Goal: Information Seeking & Learning: Learn about a topic

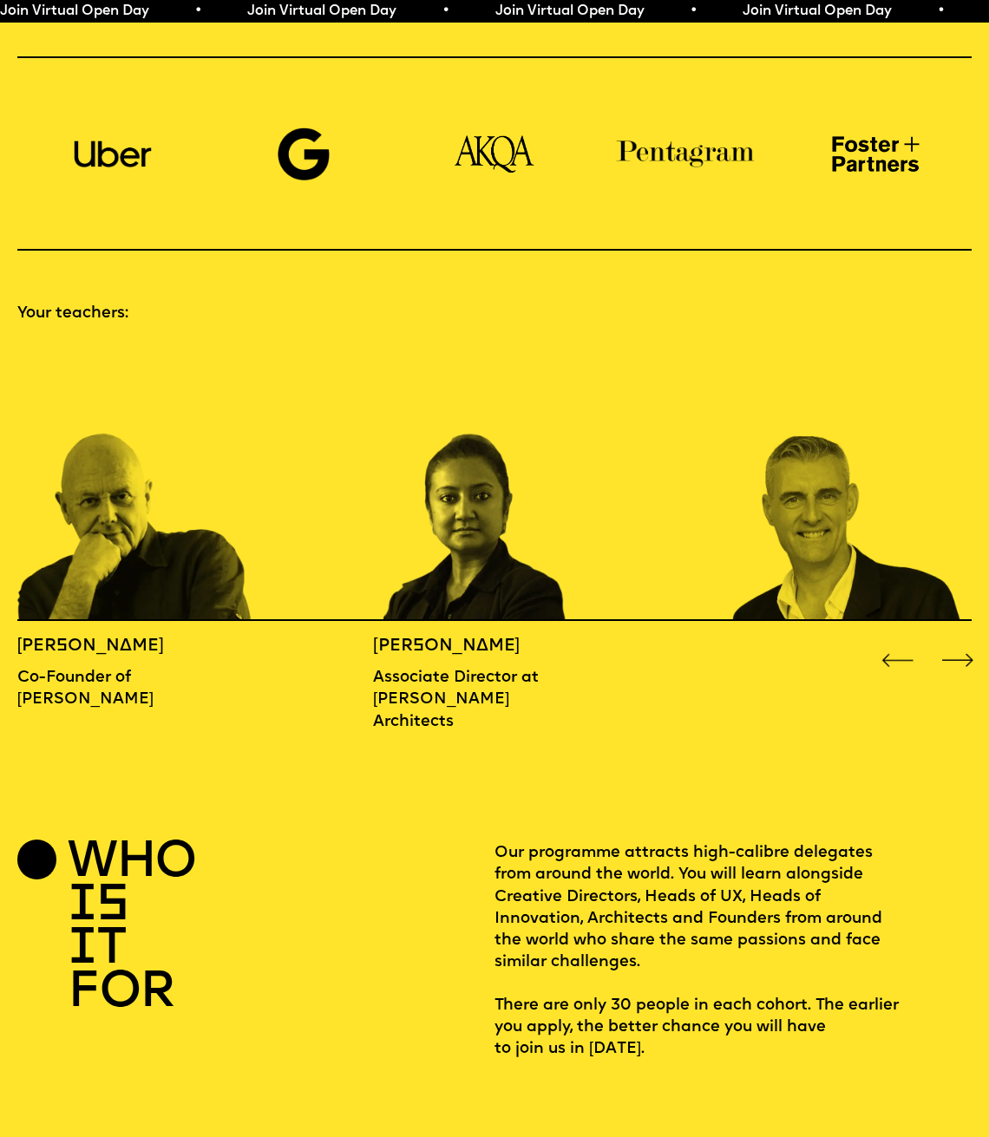
scroll to position [1219, 0]
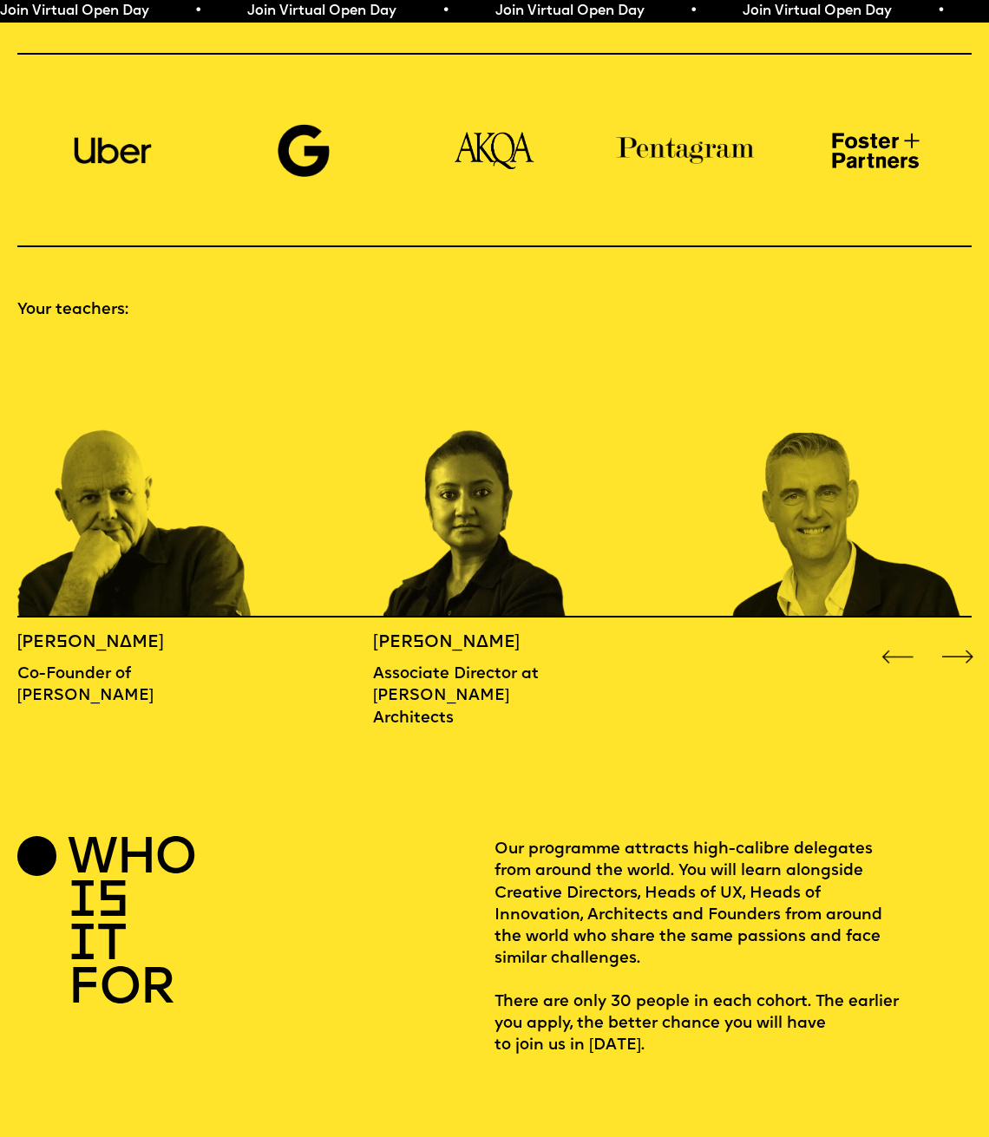
click at [963, 638] on div "Next slide" at bounding box center [958, 658] width 40 height 40
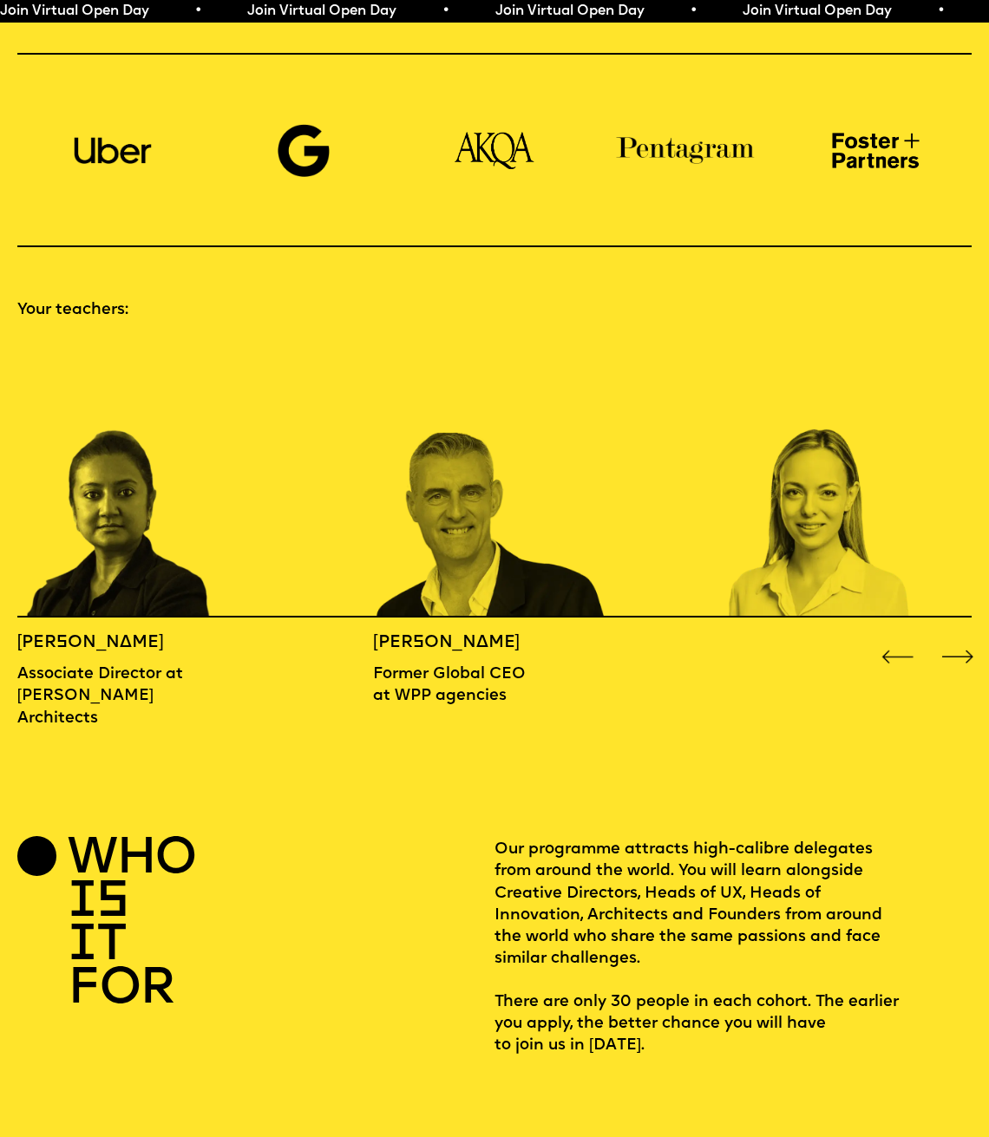
click at [963, 638] on div "Next slide" at bounding box center [958, 658] width 40 height 40
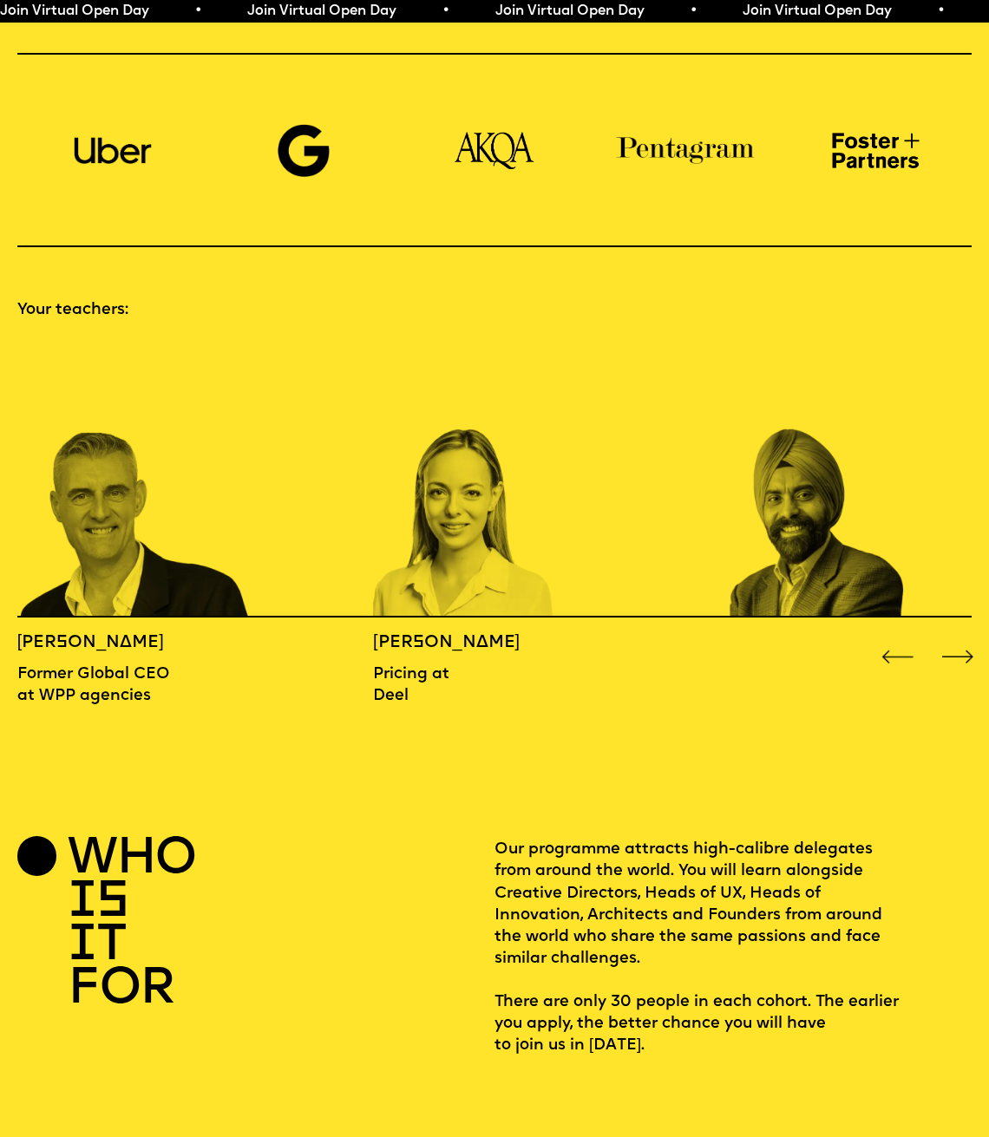
click at [963, 638] on div "Next slide" at bounding box center [958, 658] width 40 height 40
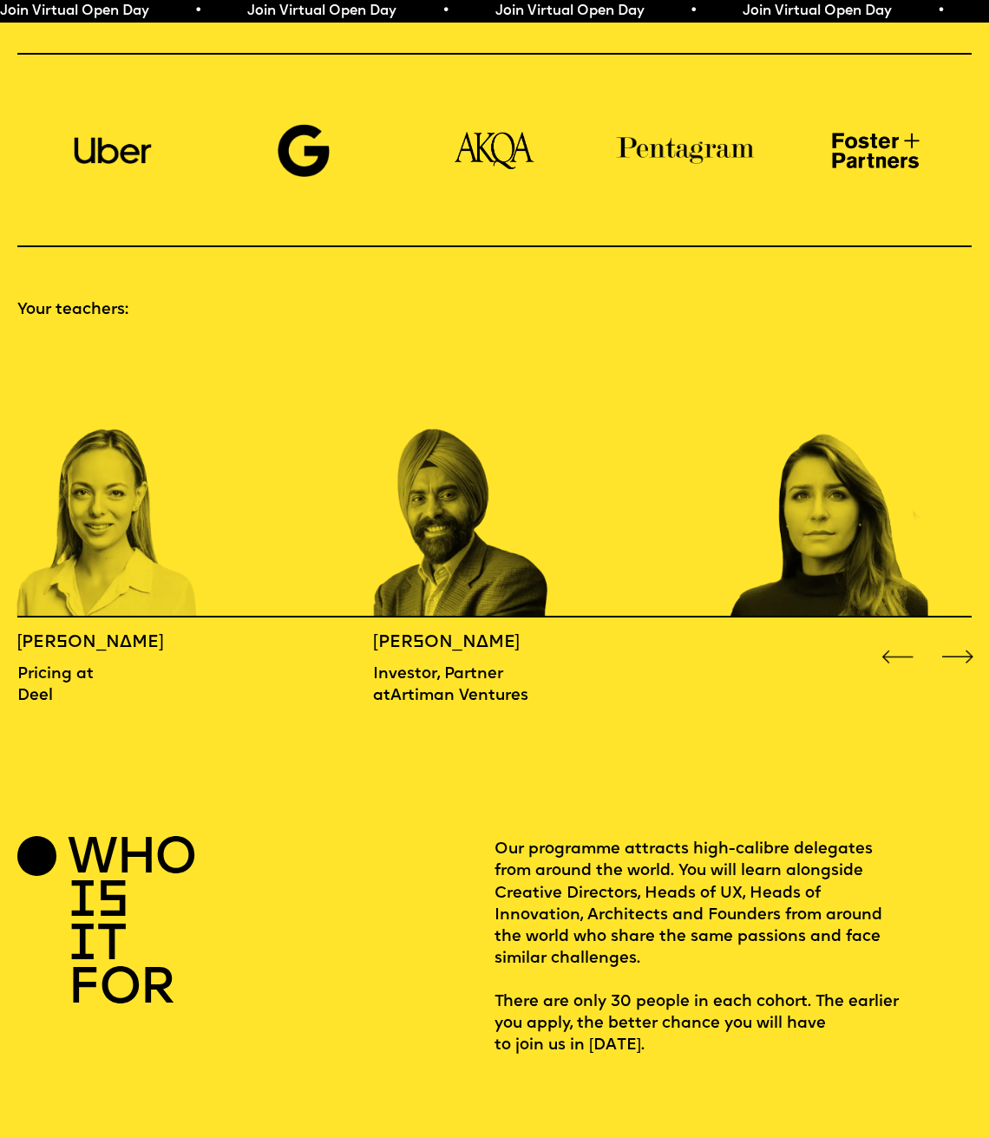
click at [963, 638] on div "Next slide" at bounding box center [958, 658] width 40 height 40
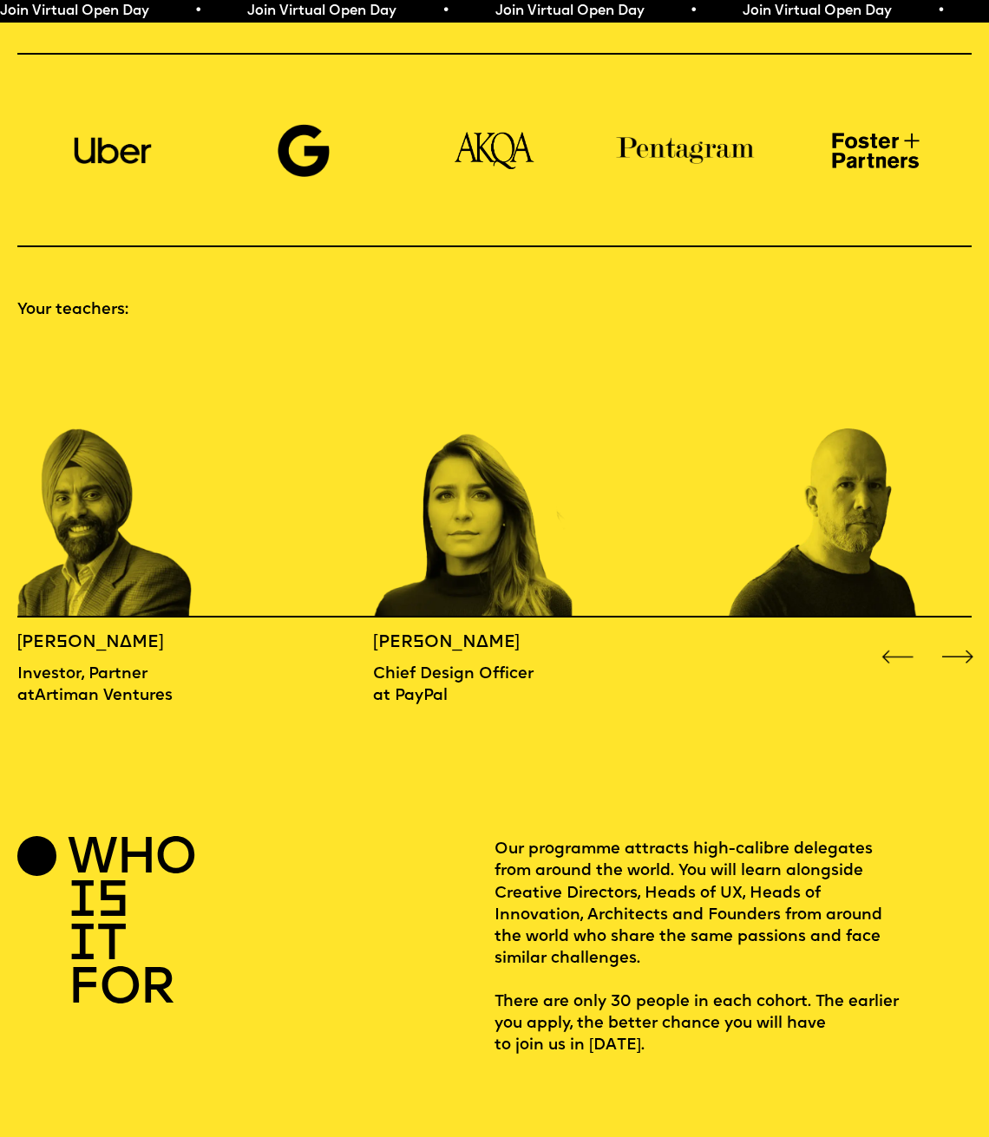
click at [963, 638] on div "Next slide" at bounding box center [958, 658] width 40 height 40
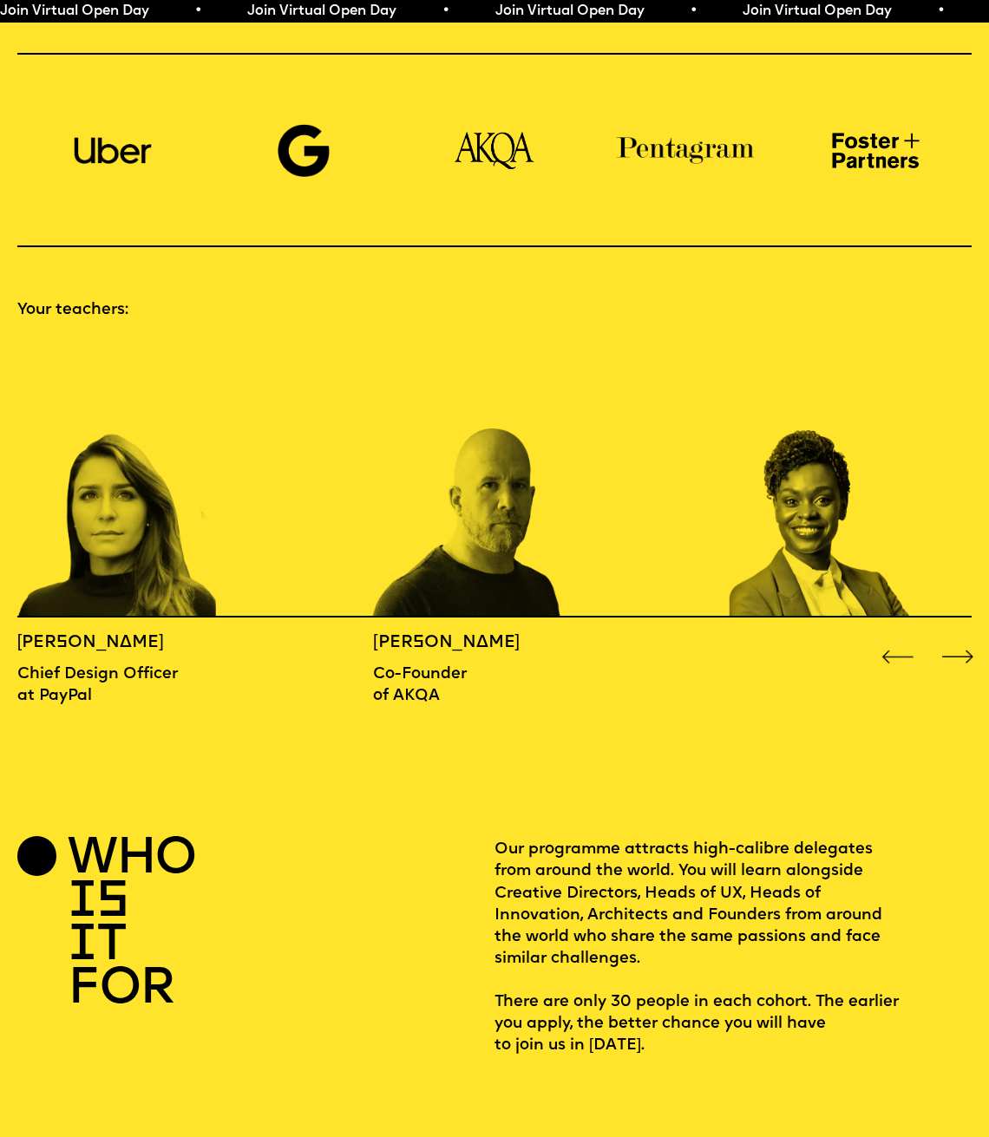
click at [963, 638] on div "Next slide" at bounding box center [958, 658] width 40 height 40
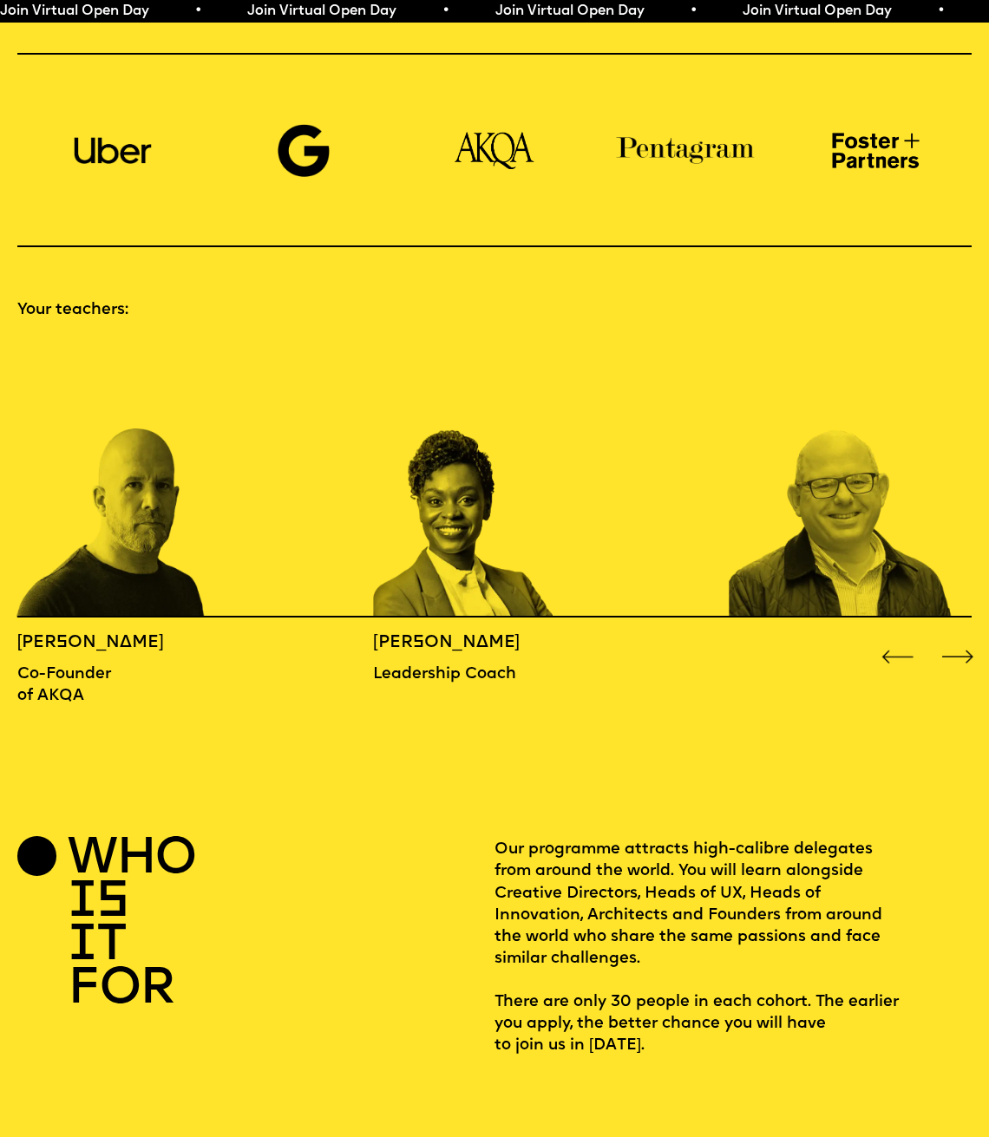
click at [963, 638] on div "Next slide" at bounding box center [958, 658] width 40 height 40
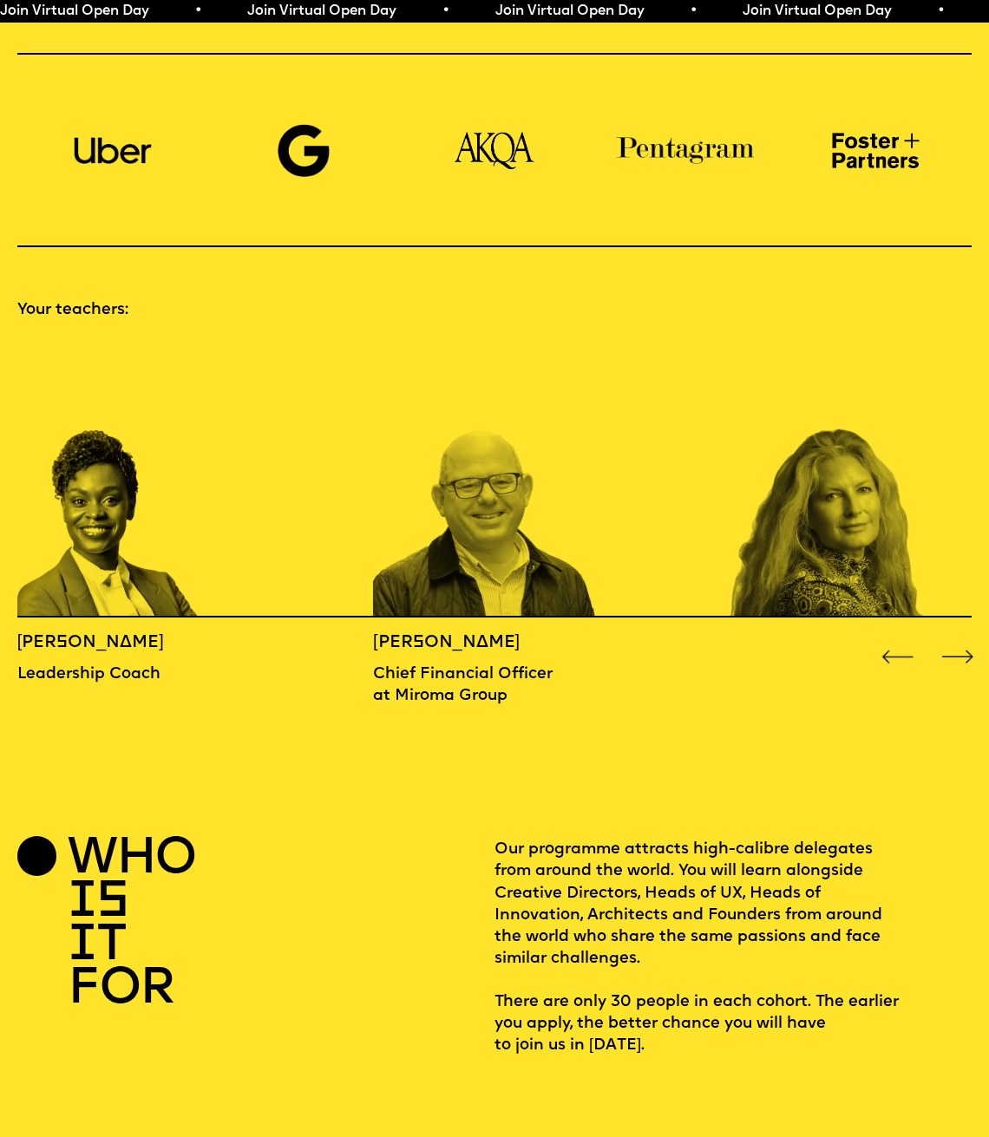
click at [963, 638] on div "Next slide" at bounding box center [958, 658] width 40 height 40
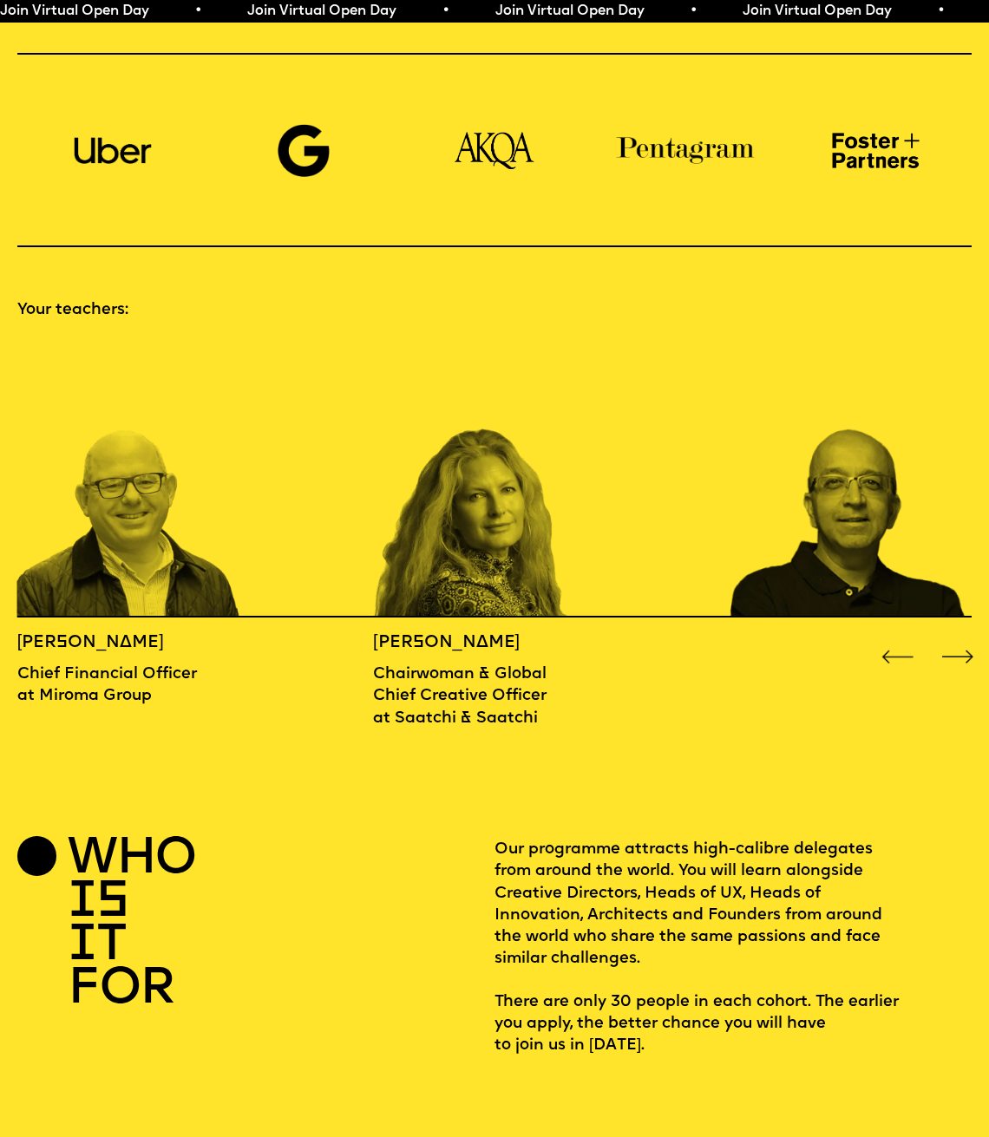
click at [963, 638] on div "Next slide" at bounding box center [958, 658] width 40 height 40
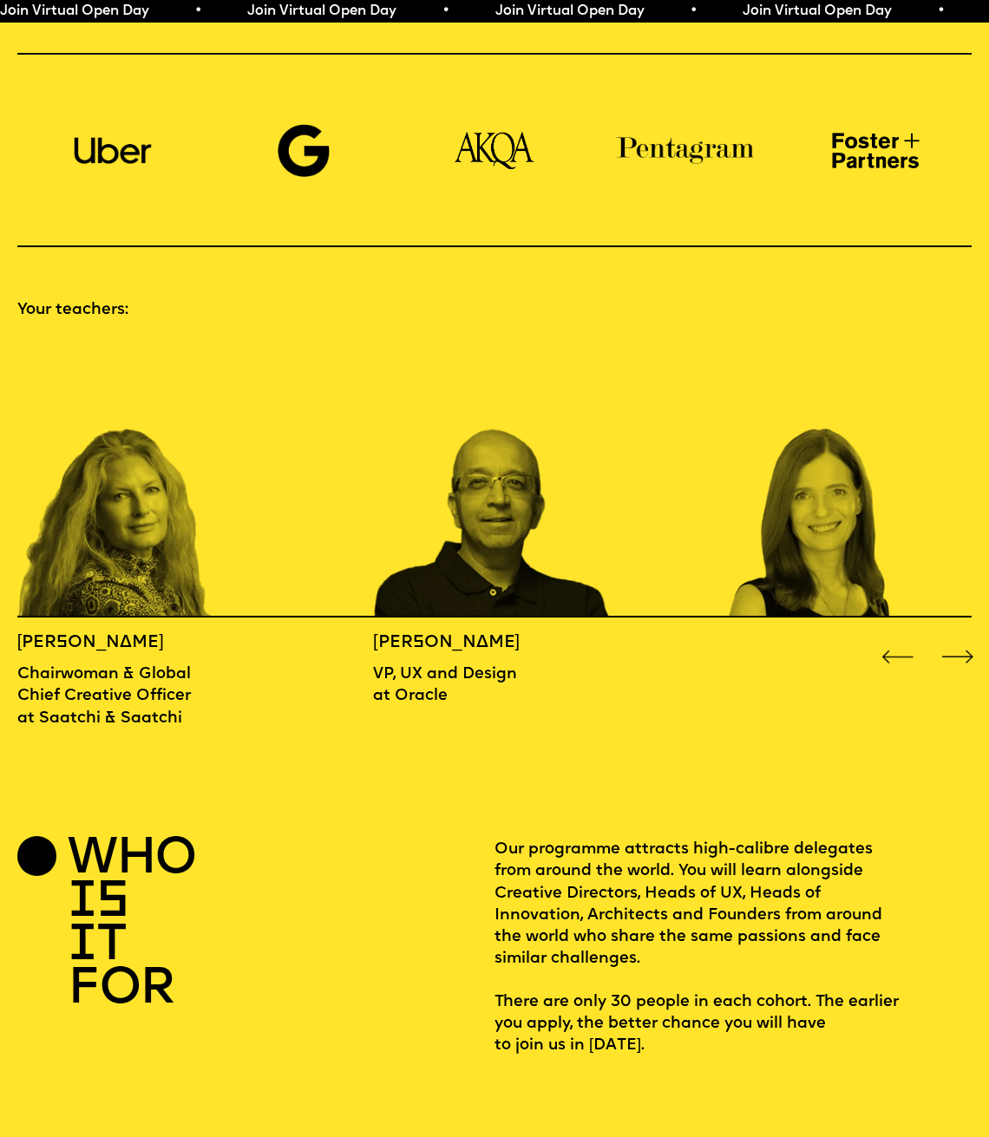
click at [963, 638] on div "Next slide" at bounding box center [958, 658] width 40 height 40
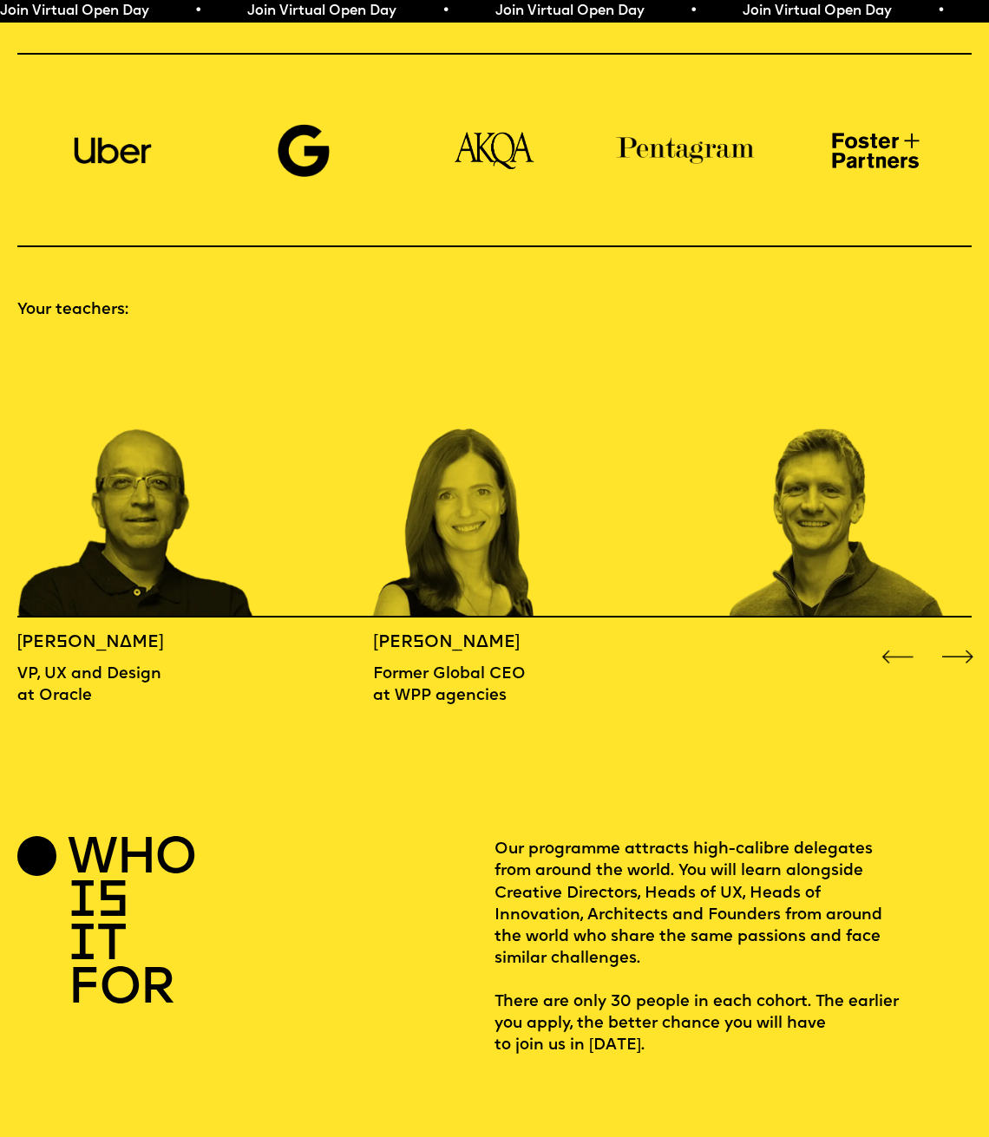
click at [963, 638] on div "Next slide" at bounding box center [958, 658] width 40 height 40
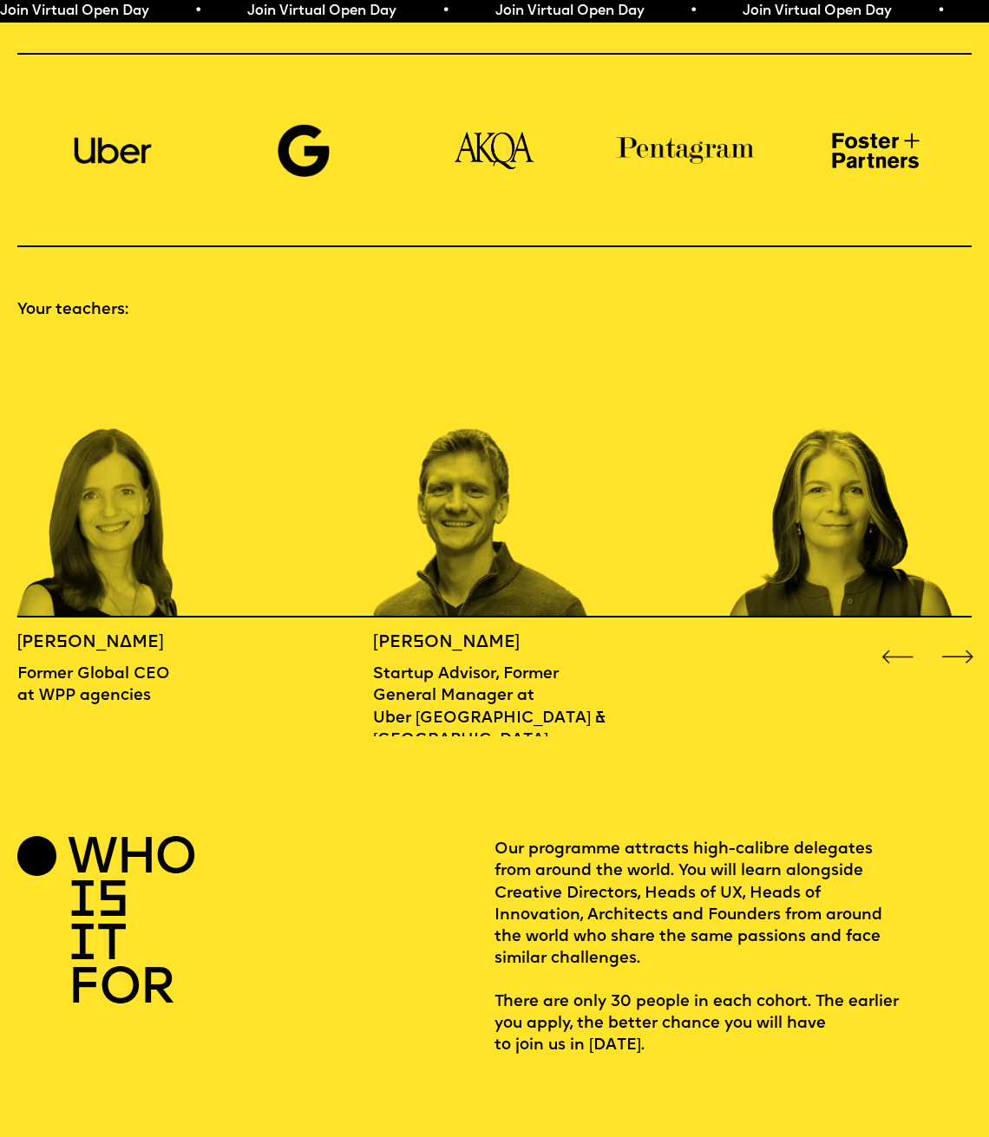
click at [963, 638] on div "Next slide" at bounding box center [958, 658] width 40 height 40
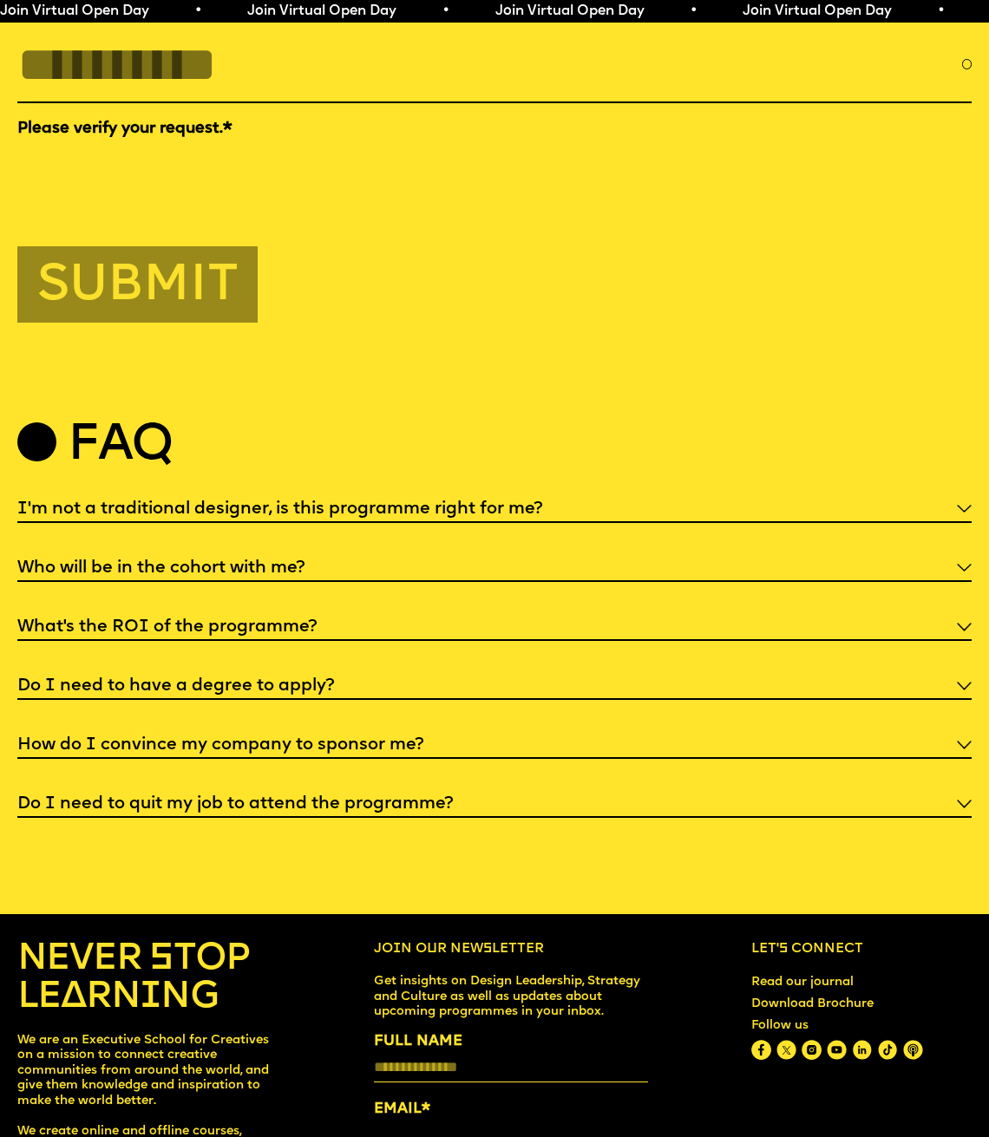
scroll to position [4800, 0]
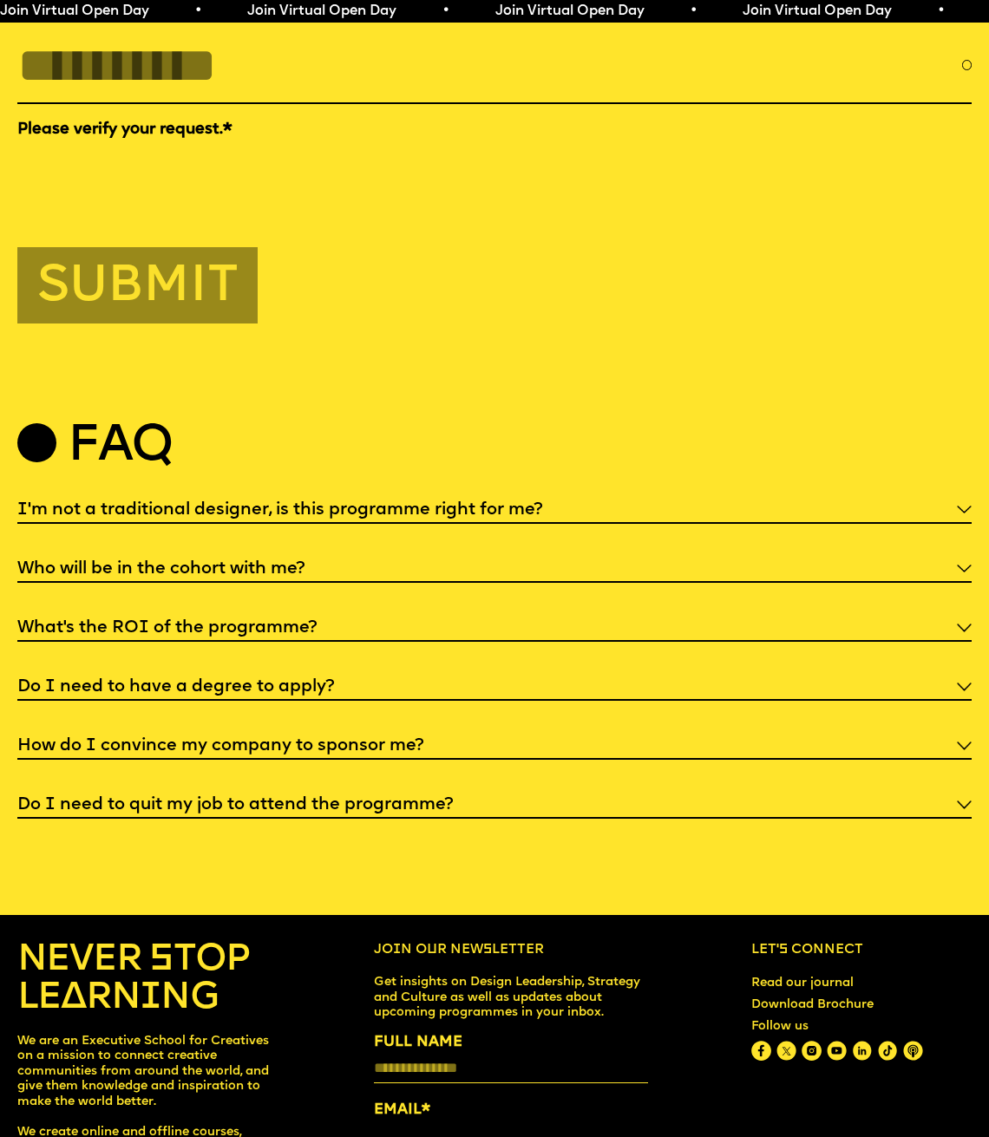
click at [233, 678] on h5 "Do I need to have a degree to apply?" at bounding box center [175, 686] width 317 height 17
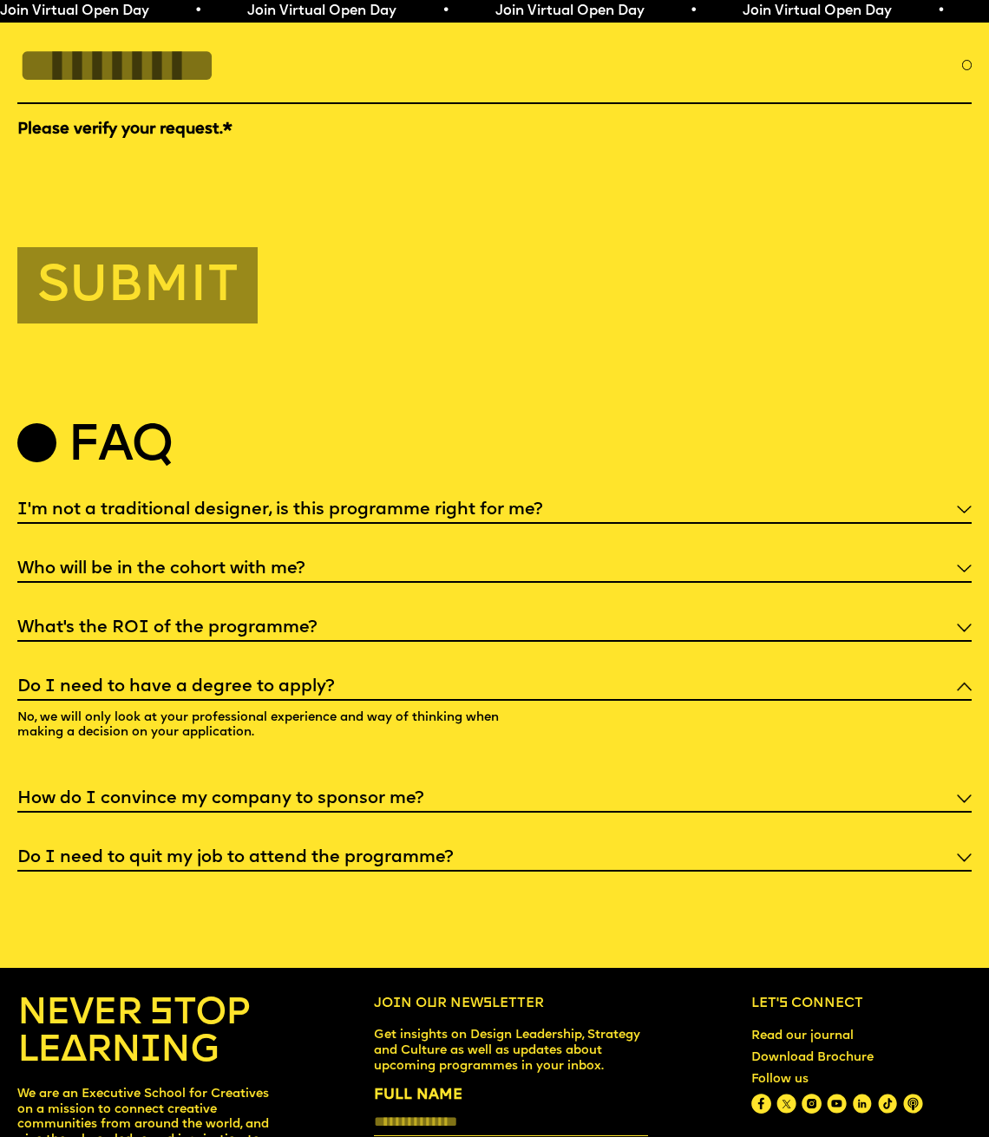
click at [343, 790] on h5 "How do I convince my company to sponsor me?" at bounding box center [220, 798] width 406 height 17
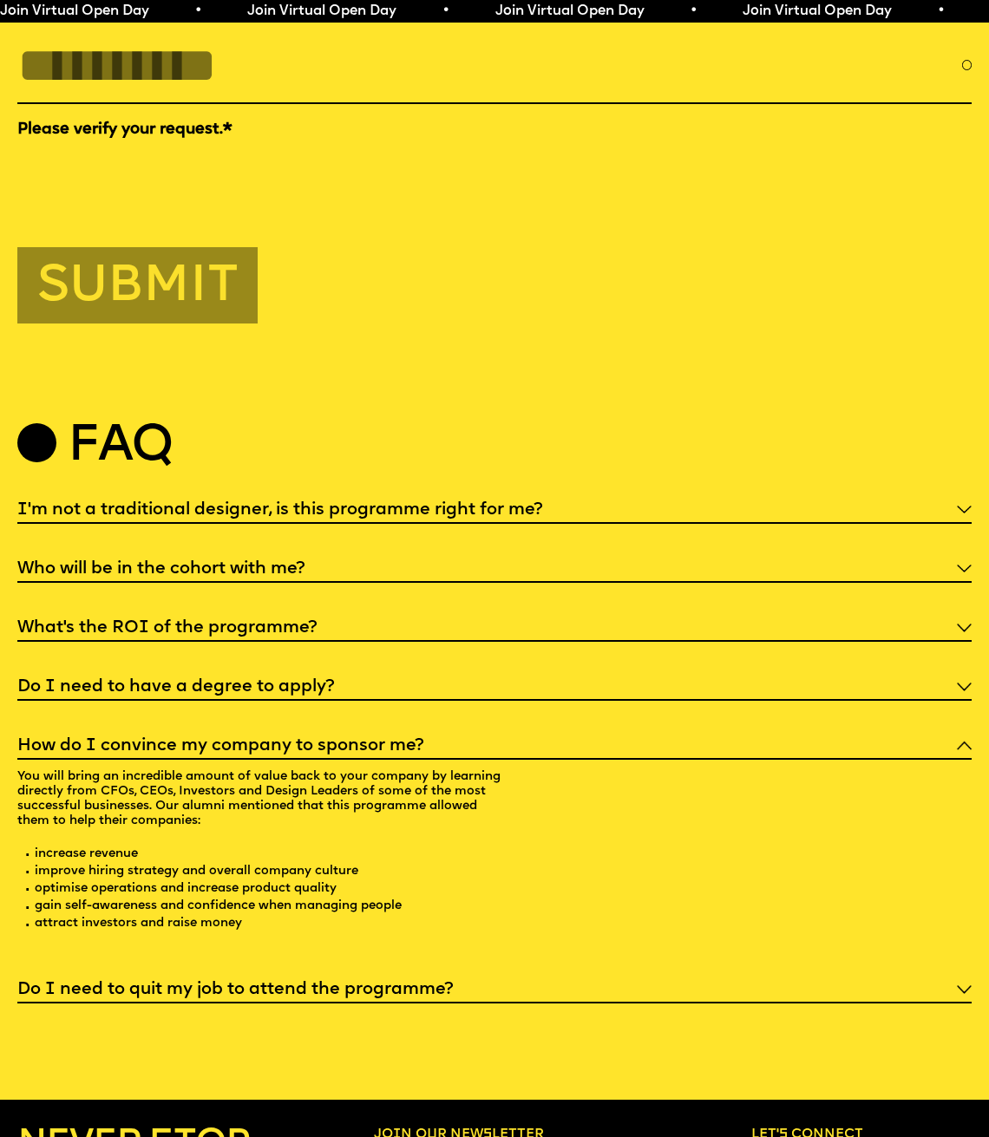
click at [337, 981] on h5 "Do I need to quit my job to attend the programme?" at bounding box center [234, 989] width 435 height 17
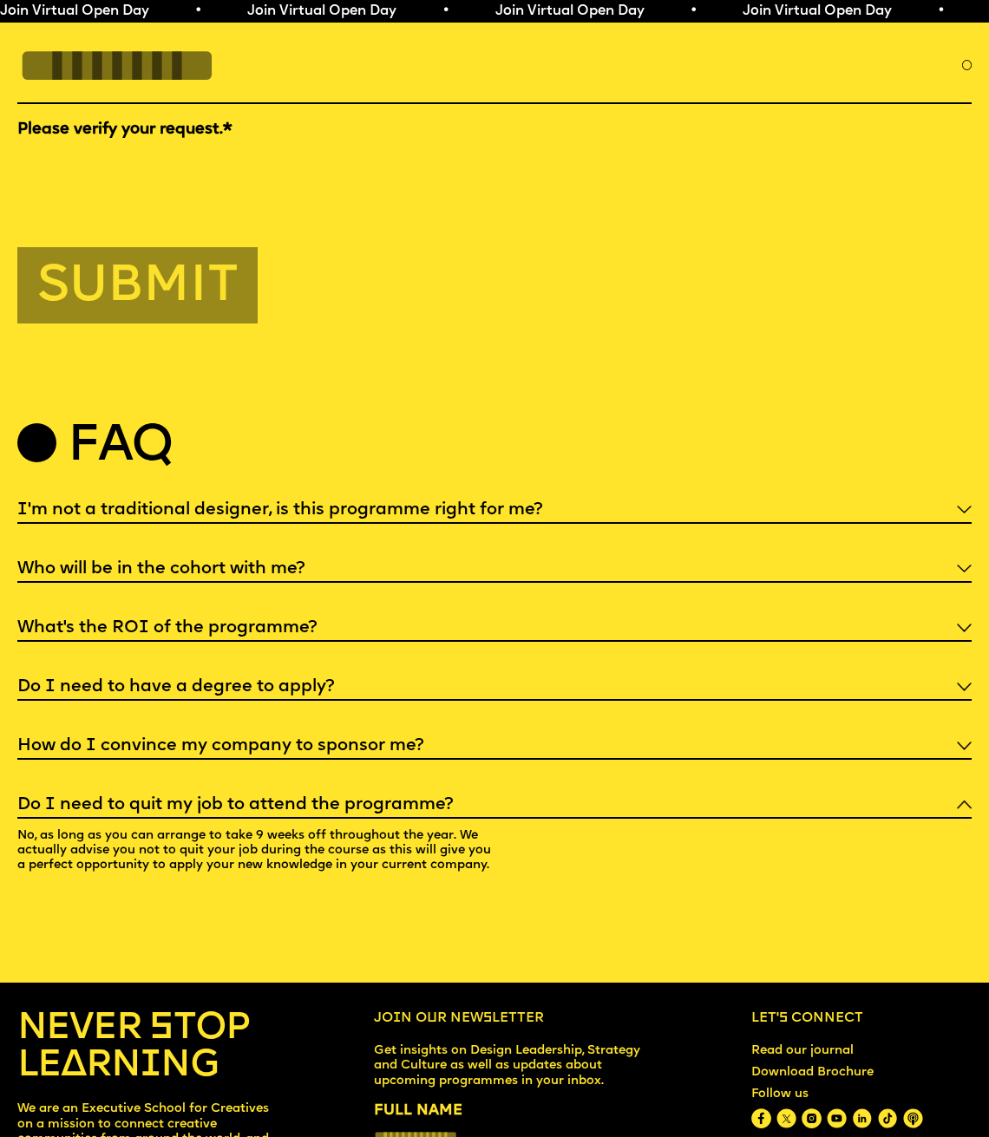
click at [357, 737] on h5 "How do I convince my company to sponsor me?" at bounding box center [220, 745] width 406 height 17
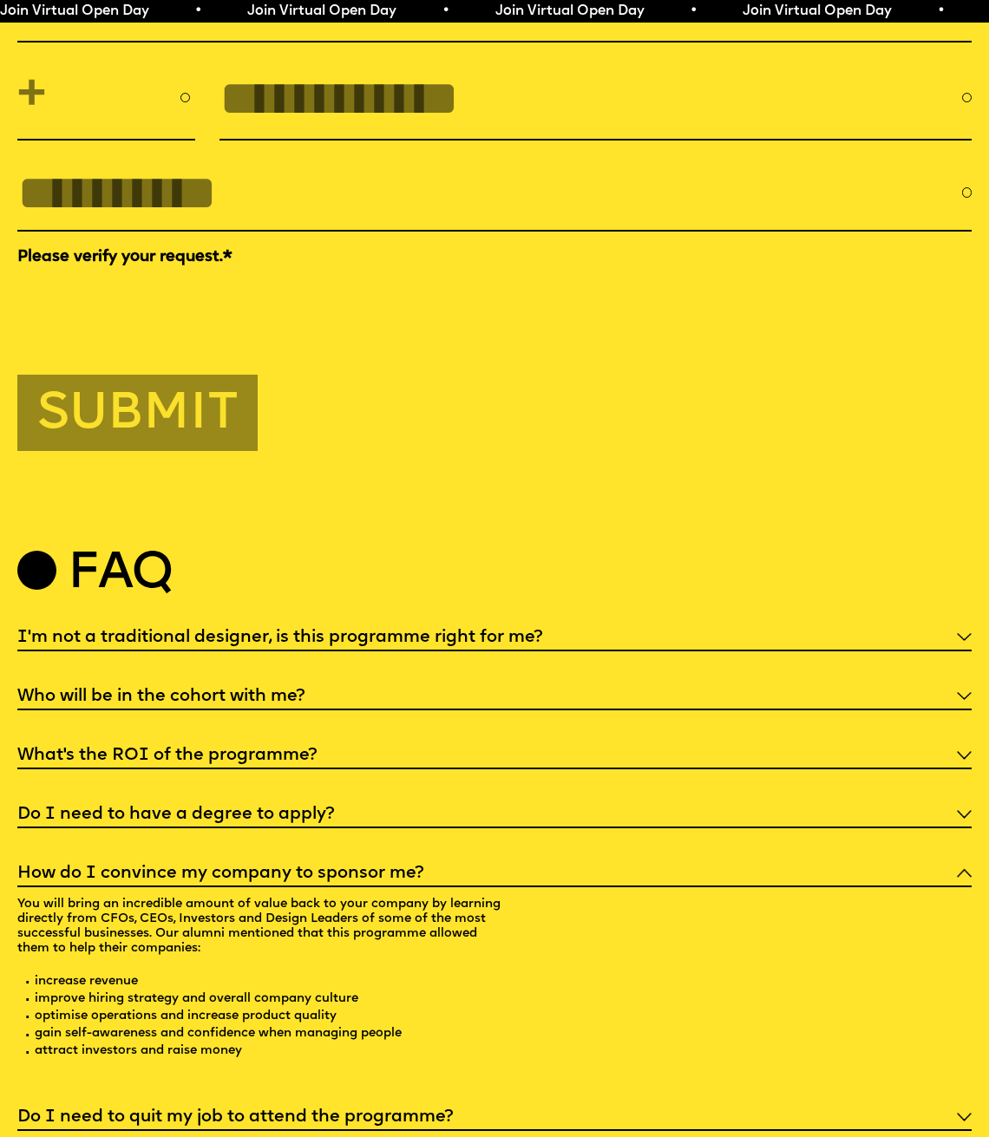
scroll to position [4669, 0]
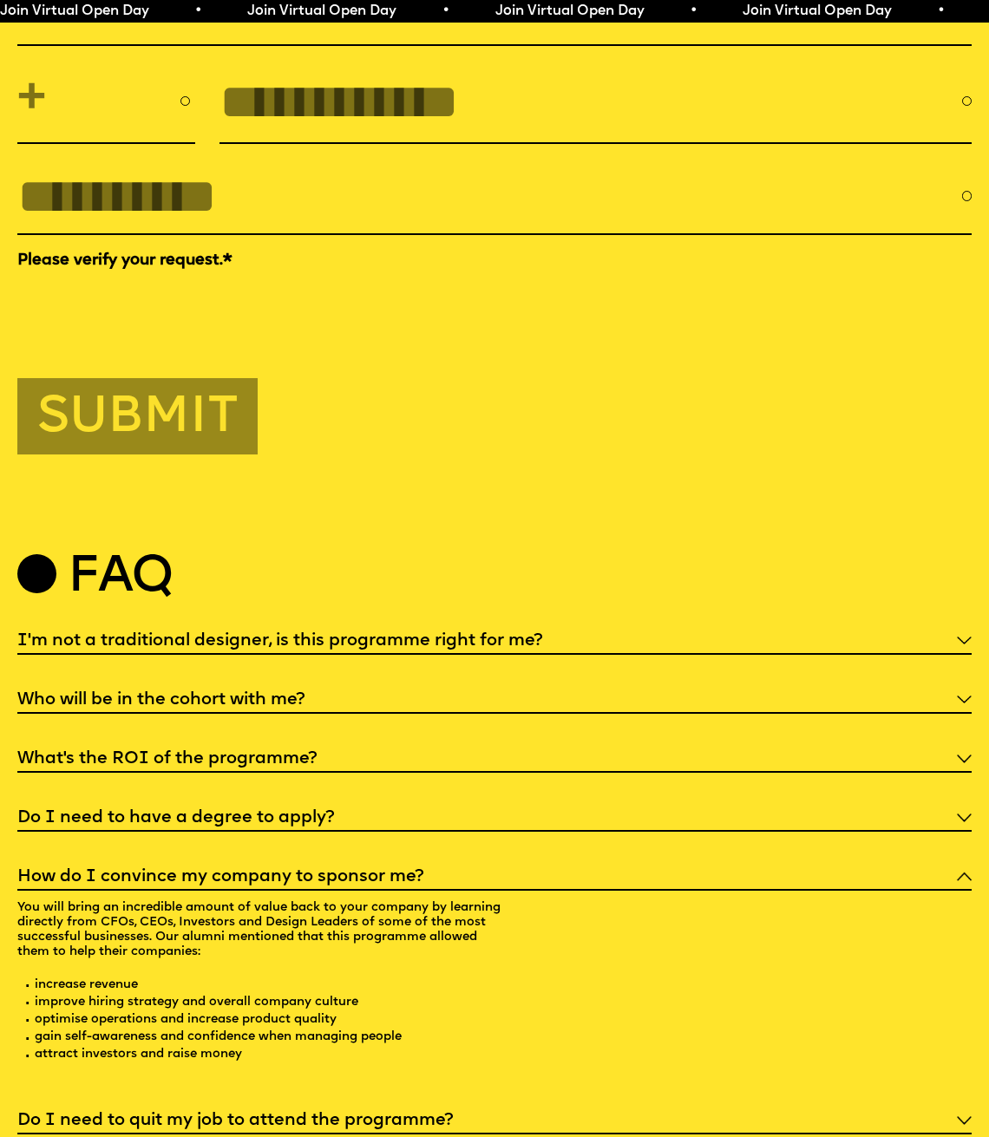
click at [280, 750] on h5 "What’s the ROI of the programme?" at bounding box center [166, 758] width 299 height 17
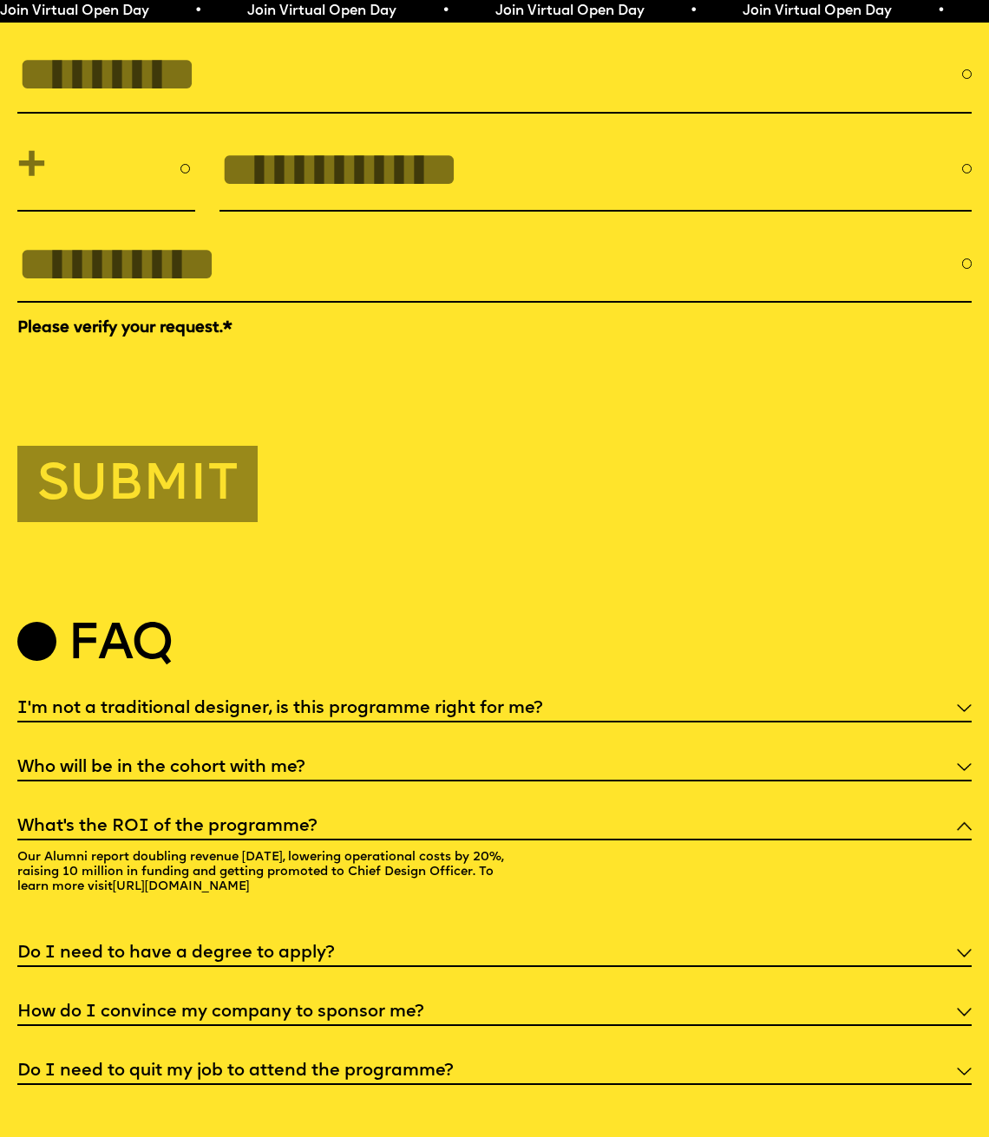
scroll to position [4595, 0]
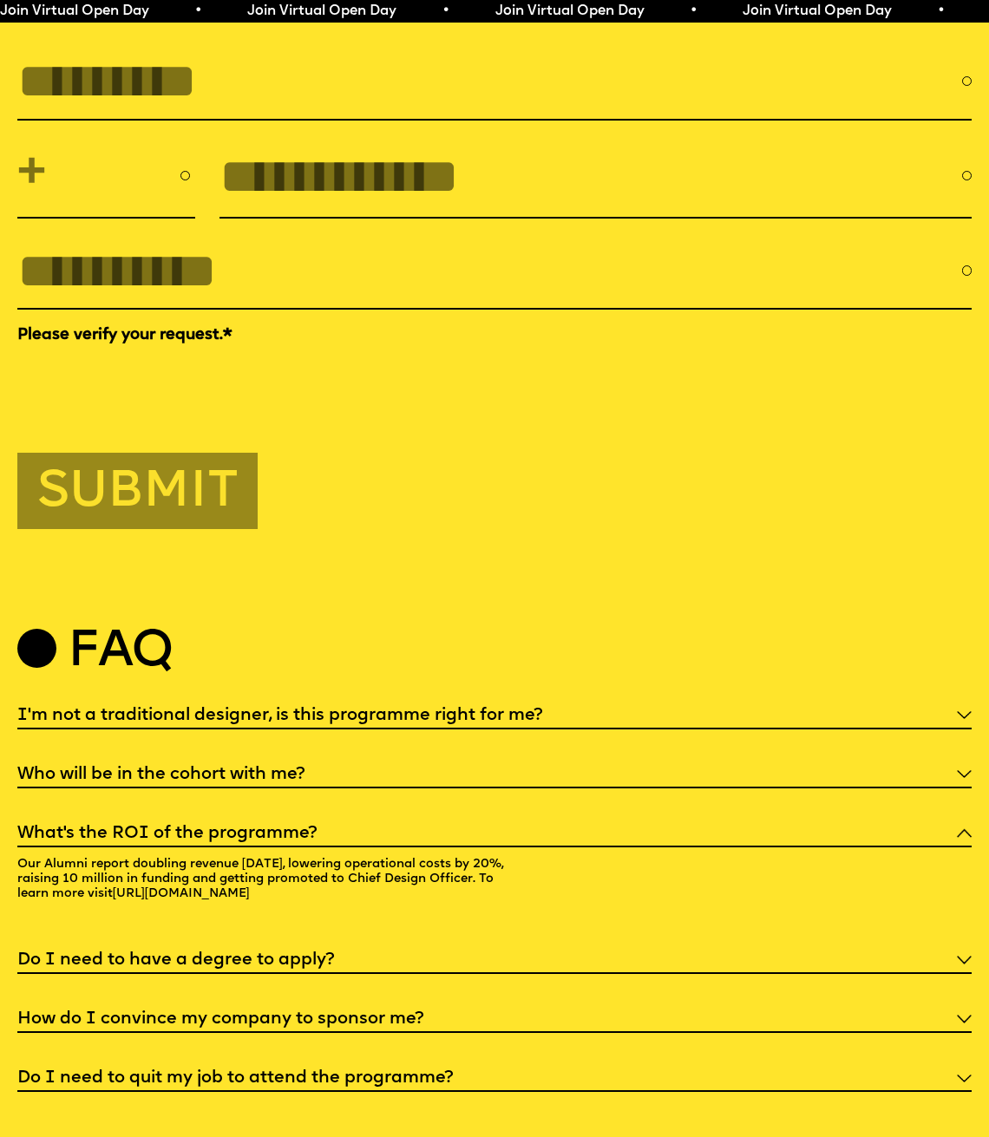
click at [278, 766] on h5 "Who will be in the cohort with me?" at bounding box center [160, 774] width 287 height 17
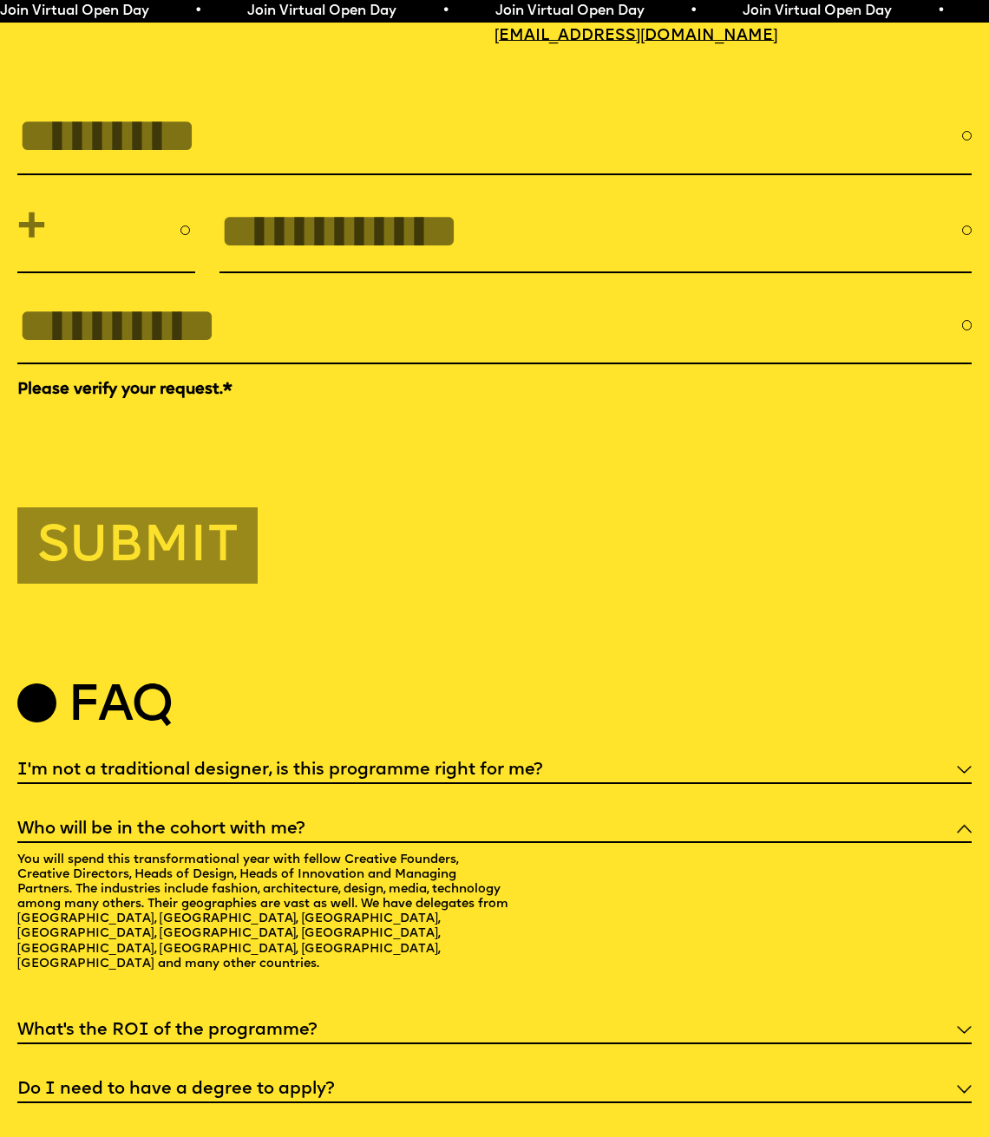
scroll to position [4537, 0]
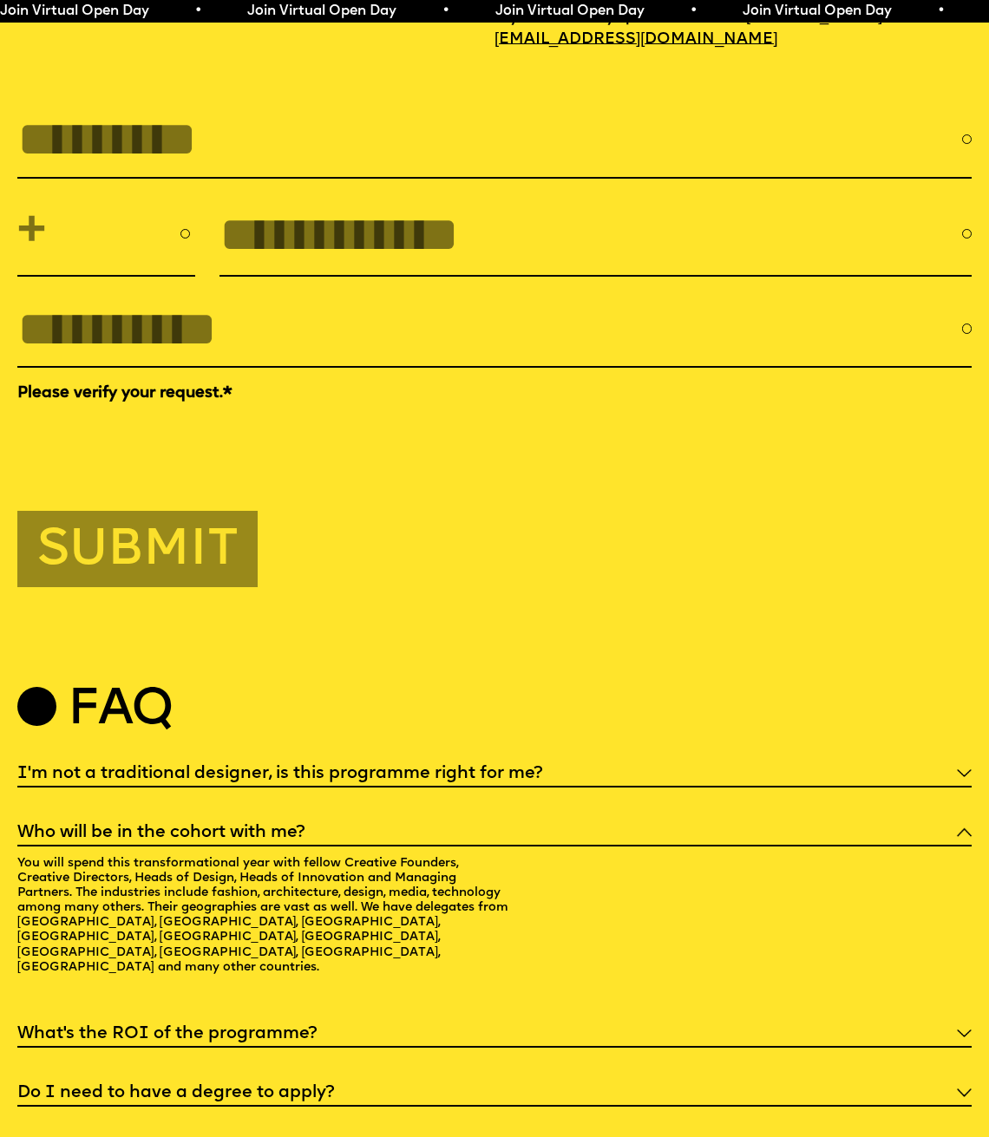
click at [278, 765] on h5 "I'm not a traditional designer, is this programme right for me?" at bounding box center [279, 773] width 525 height 17
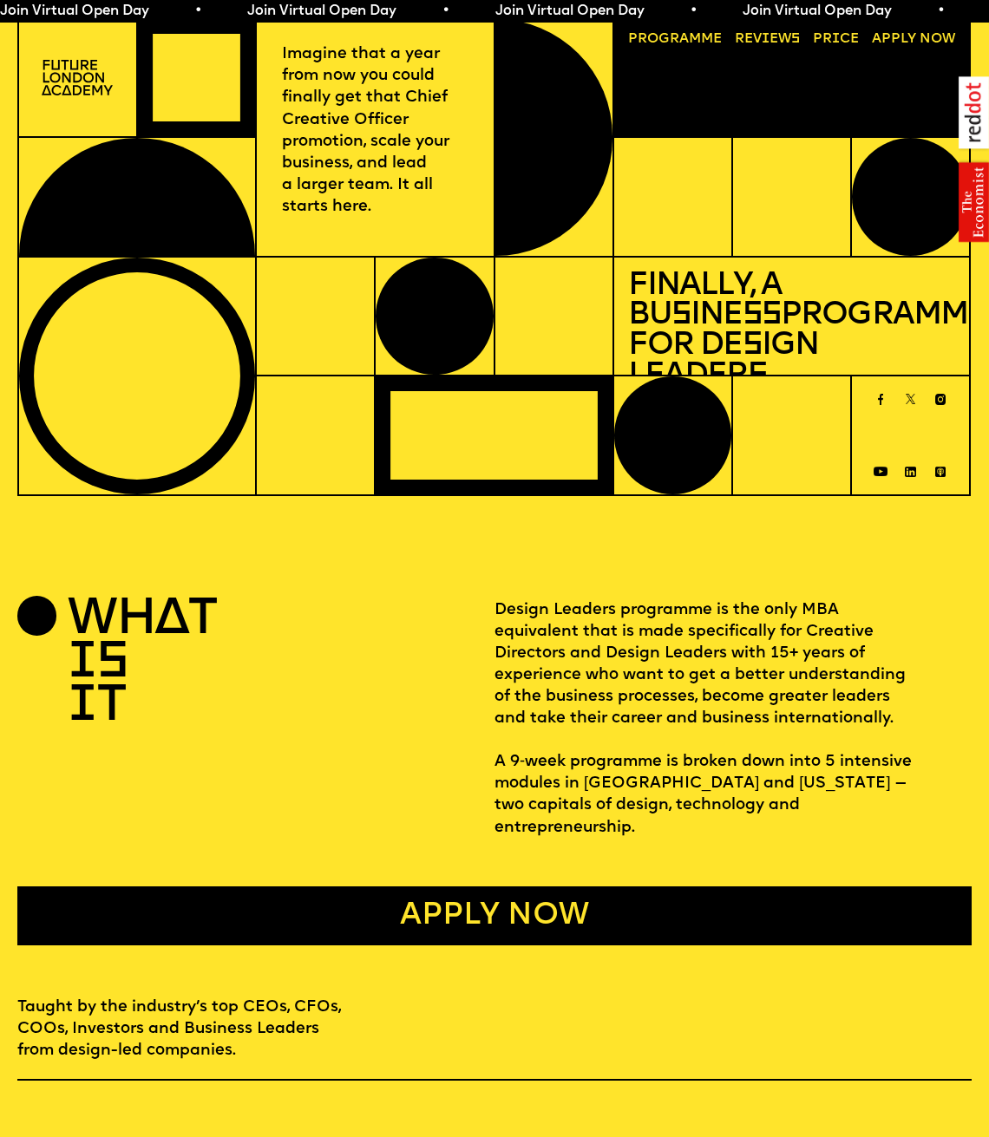
scroll to position [4, 0]
